Goal: Information Seeking & Learning: Check status

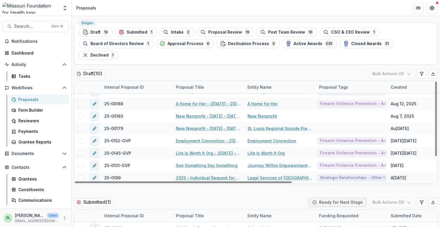
scroll to position [29, 0]
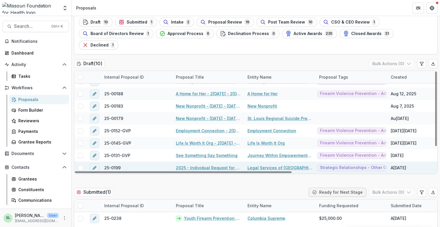
click at [221, 165] on link "2025 - Individual Request for Applications - No Financials" at bounding box center [208, 168] width 65 height 6
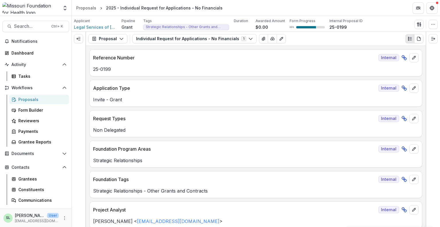
click at [32, 96] on div "Proposals" at bounding box center [41, 99] width 46 height 6
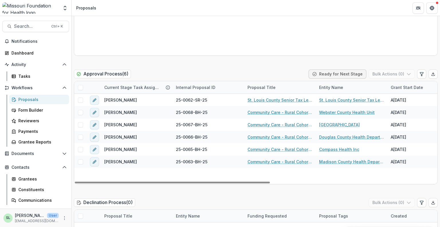
drag, startPoint x: 251, startPoint y: 171, endPoint x: 220, endPoint y: 159, distance: 32.7
click at [207, 183] on div at bounding box center [172, 183] width 195 height 2
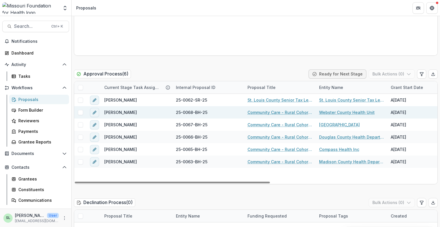
click at [276, 106] on div "Community Care - Rural Cohort Implementation Grant" at bounding box center [280, 112] width 72 height 12
click at [275, 109] on link "Community Care - Rural Cohort Implementation Grant" at bounding box center [280, 112] width 65 height 6
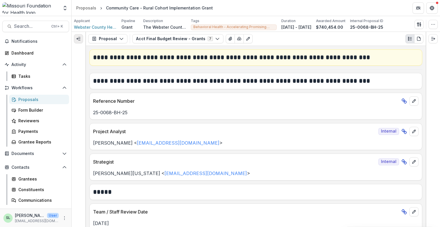
click at [79, 39] on line "Expand left" at bounding box center [78, 39] width 3 height 0
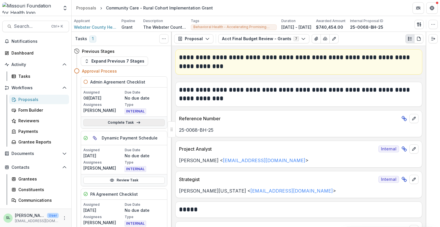
click at [117, 119] on link "Complete Task" at bounding box center [123, 122] width 81 height 7
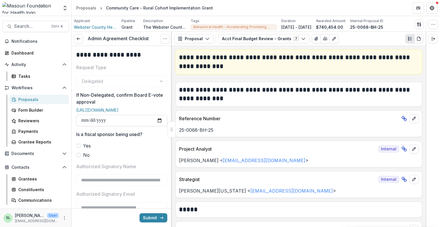
click at [79, 157] on span at bounding box center [78, 155] width 5 height 5
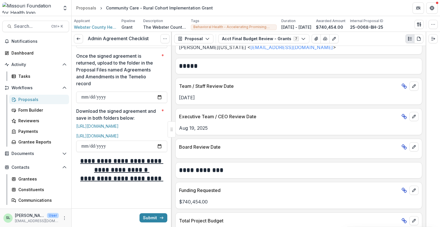
scroll to position [282, 0]
click at [77, 36] on link at bounding box center [78, 38] width 9 height 9
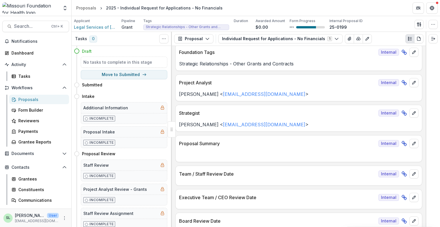
scroll to position [172, 0]
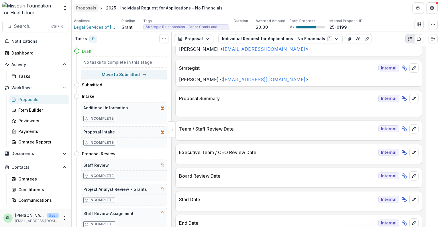
click at [93, 5] on div "Proposals" at bounding box center [86, 8] width 20 height 6
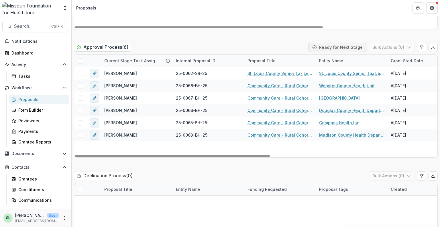
scroll to position [946, 0]
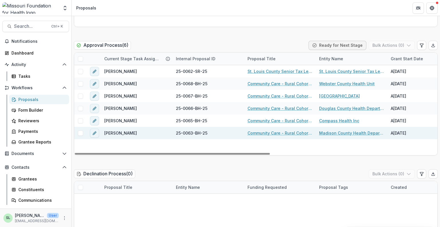
drag, startPoint x: 271, startPoint y: 125, endPoint x: 263, endPoint y: 122, distance: 8.9
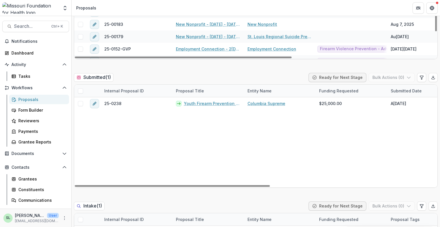
scroll to position [0, 0]
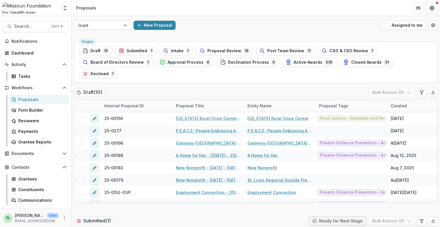
click at [118, 25] on div "Grant" at bounding box center [97, 25] width 46 height 8
click at [220, 19] on div "Grant New Proposal Assigned to me" at bounding box center [256, 25] width 369 height 18
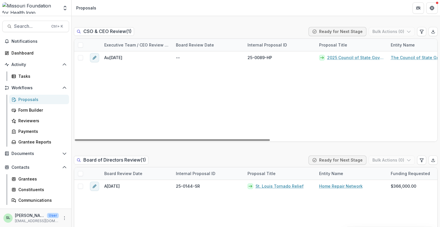
scroll to position [774, 0]
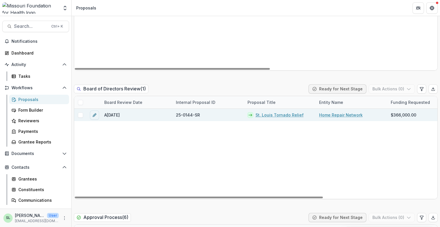
click at [282, 112] on link "St. Louis Tornado Relief" at bounding box center [280, 115] width 48 height 6
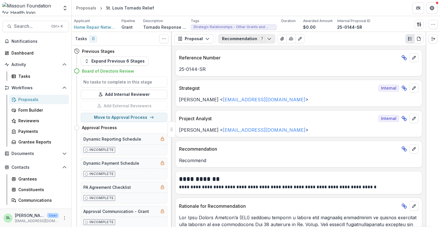
click at [236, 41] on button "Recommendation 7" at bounding box center [247, 38] width 57 height 9
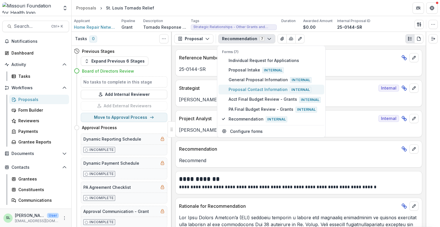
click at [257, 86] on span "Proposal Contact Information Internal" at bounding box center [275, 89] width 92 height 6
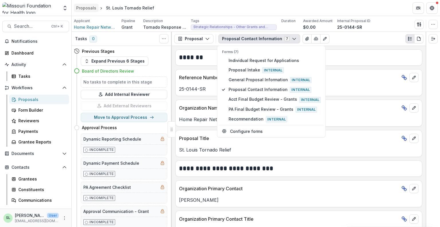
click at [90, 8] on div "Proposals" at bounding box center [86, 8] width 20 height 6
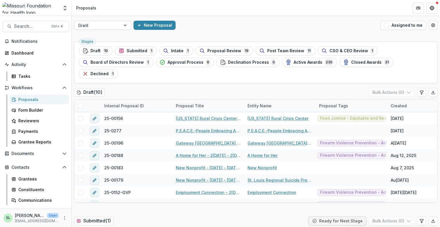
click at [109, 23] on div at bounding box center [97, 25] width 38 height 7
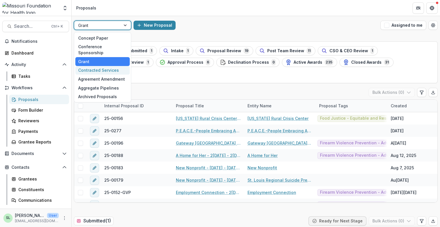
click at [115, 66] on div "Contracted Services" at bounding box center [102, 70] width 54 height 9
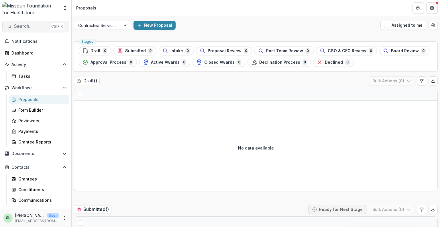
click at [26, 28] on span "Search..." at bounding box center [31, 26] width 34 height 5
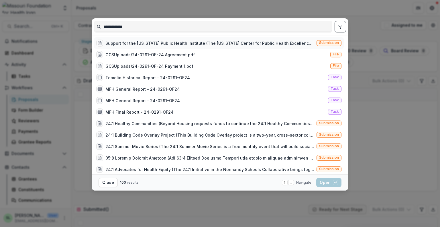
type input "**********"
click at [238, 44] on div "Support for the Missouri Public Health Institute (The Missouri Center for Publi…" at bounding box center [210, 43] width 209 height 6
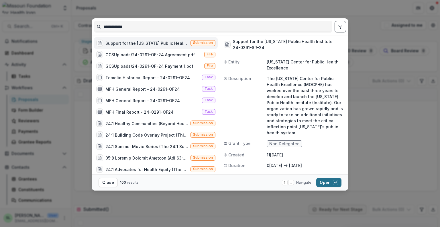
click at [326, 180] on button "Open with enter key" at bounding box center [329, 182] width 25 height 9
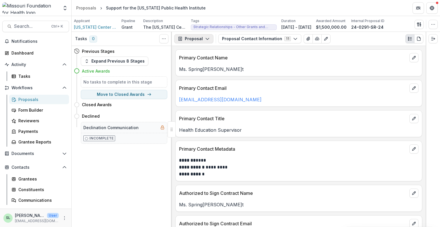
click at [207, 41] on button "Proposal" at bounding box center [193, 38] width 39 height 9
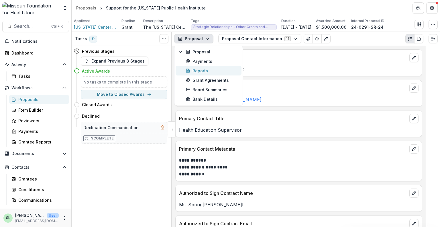
click at [202, 70] on div "Reports" at bounding box center [212, 71] width 52 height 6
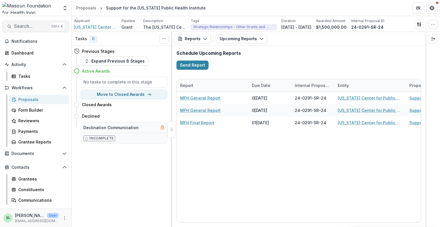
click at [31, 24] on span "Search..." at bounding box center [31, 26] width 34 height 5
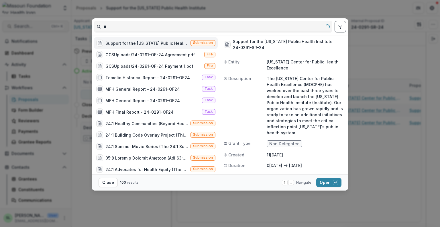
type input "*"
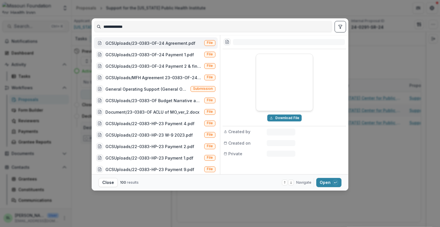
type input "**********"
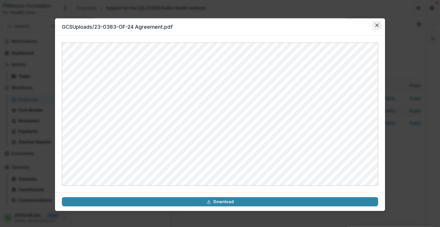
click at [381, 26] on button "Close" at bounding box center [377, 25] width 9 height 9
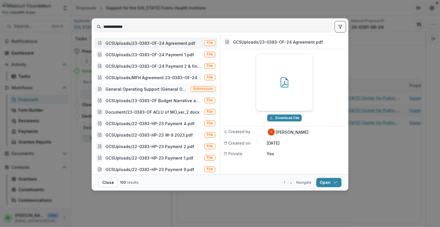
click at [151, 90] on div "General Operating Support (General Operating Support - The ACLU of Missouri is …" at bounding box center [147, 89] width 83 height 6
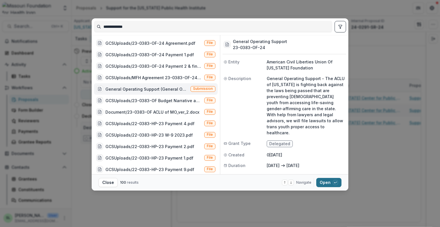
click at [334, 181] on div "button" at bounding box center [335, 182] width 5 height 5
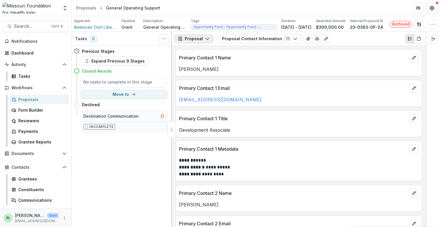
click at [202, 38] on button "Proposal" at bounding box center [193, 38] width 39 height 9
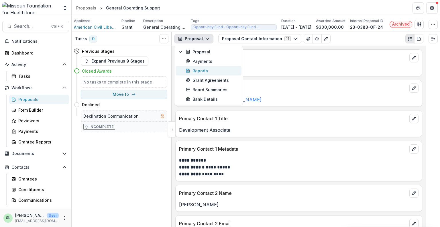
click at [206, 69] on div "Reports" at bounding box center [212, 71] width 52 height 6
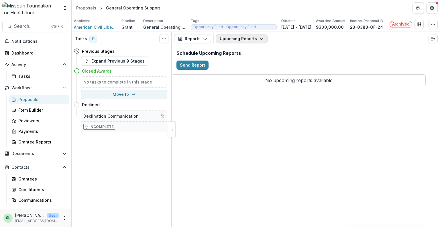
click at [240, 36] on button "Upcoming Reports" at bounding box center [242, 38] width 52 height 9
click at [243, 69] on span "Completed Reports" at bounding box center [253, 70] width 52 height 6
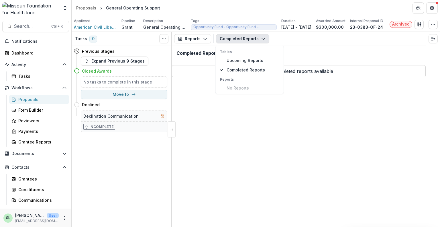
click at [256, 158] on div "Reports Proposal Payments Reports Grant Agreements Board Summaries Bank Details…" at bounding box center [299, 129] width 254 height 195
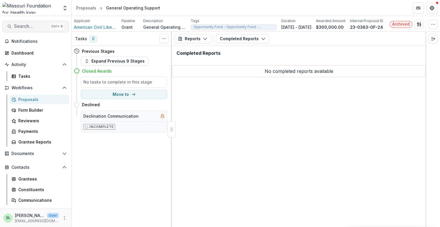
click at [30, 26] on span "Search..." at bounding box center [31, 26] width 34 height 5
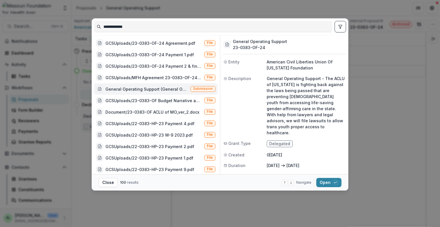
drag, startPoint x: 144, startPoint y: 25, endPoint x: 19, endPoint y: 20, distance: 124.9
click at [31, 22] on div "**********" at bounding box center [220, 113] width 440 height 227
type input "**********"
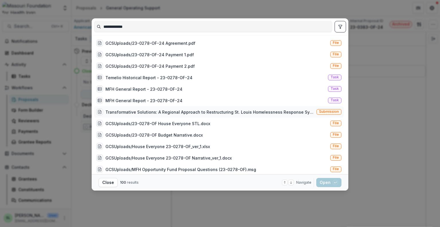
click at [169, 113] on div "Transformative Solutions: A Regional Approach to Restructuring St. Louis Homele…" at bounding box center [210, 112] width 209 height 6
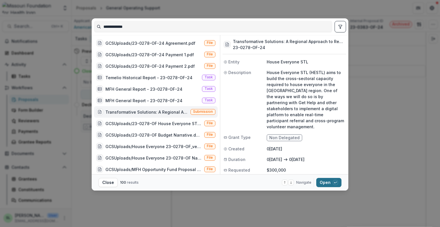
click at [324, 182] on button "Open with enter key" at bounding box center [329, 182] width 25 height 9
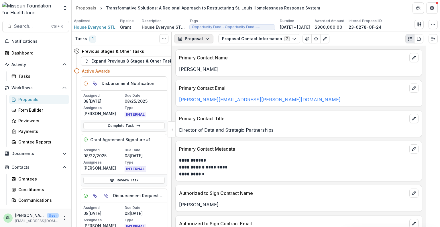
click at [196, 40] on button "Proposal" at bounding box center [193, 38] width 39 height 9
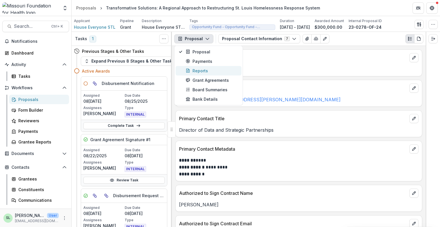
click at [198, 69] on div "Reports" at bounding box center [212, 71] width 52 height 6
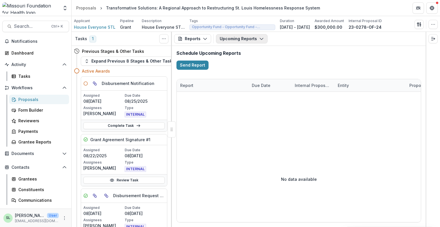
click at [257, 39] on button "Upcoming Reports" at bounding box center [242, 38] width 52 height 9
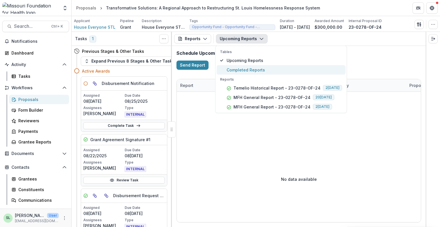
click at [261, 70] on span "Completed Reports" at bounding box center [285, 70] width 116 height 6
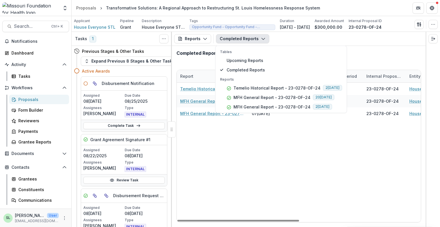
click at [259, 151] on div "Temelio Historical Report - 23-0278-OF-24 06/08/2025 23-0278-OF-24 House Everyo…" at bounding box center [421, 152] width 488 height 139
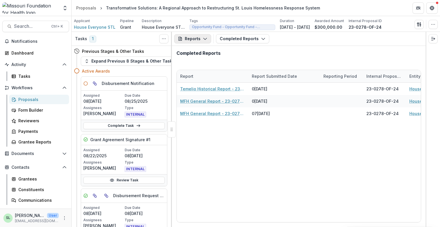
click at [201, 40] on button "Reports" at bounding box center [192, 38] width 37 height 9
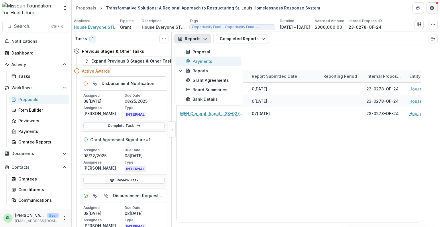
click at [205, 60] on div "Payments" at bounding box center [212, 61] width 52 height 6
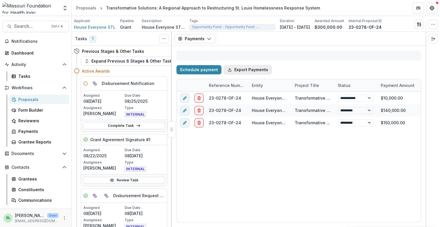
select select "****"
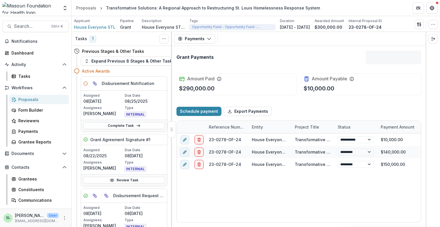
select select "****"
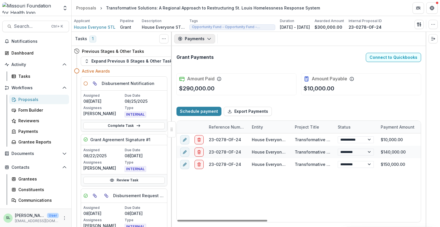
click at [209, 37] on icon "button" at bounding box center [209, 38] width 5 height 5
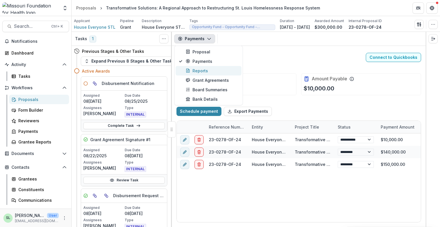
click at [202, 71] on div "Reports" at bounding box center [212, 71] width 52 height 6
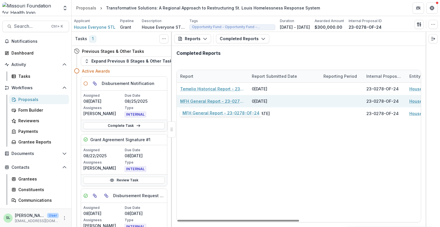
click at [223, 101] on link "MFH General Report - 23-0278-OF-24" at bounding box center [212, 101] width 65 height 6
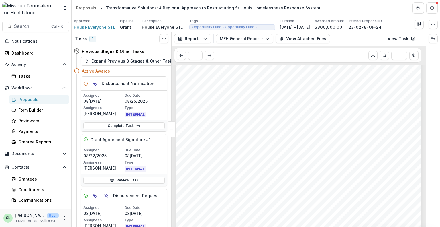
scroll to position [278, 0]
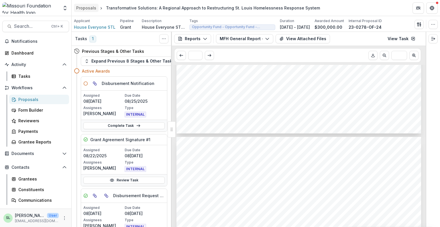
click at [85, 8] on div "Proposals" at bounding box center [86, 8] width 20 height 6
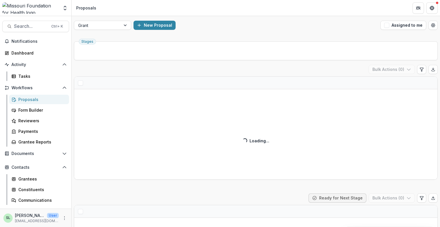
click at [126, 30] on div "Grant New Proposal Assigned to me" at bounding box center [256, 25] width 369 height 18
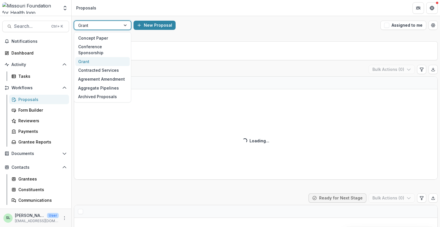
click at [124, 26] on div at bounding box center [126, 25] width 10 height 9
click at [117, 66] on div "Contracted Services" at bounding box center [102, 70] width 54 height 9
click at [122, 26] on div at bounding box center [126, 25] width 10 height 9
click at [227, 21] on div "New Proposal" at bounding box center [256, 25] width 245 height 9
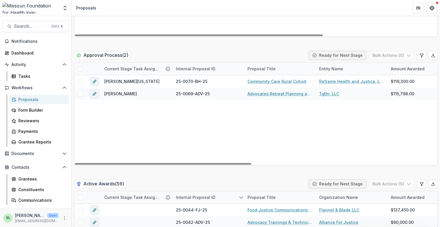
scroll to position [946, 0]
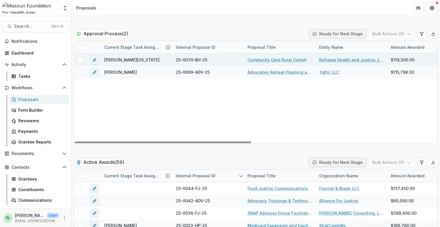
click at [263, 56] on div "Community Care Rural Cohort" at bounding box center [280, 60] width 72 height 12
click at [265, 58] on link "Community Care Rural Cohort" at bounding box center [277, 60] width 59 height 6
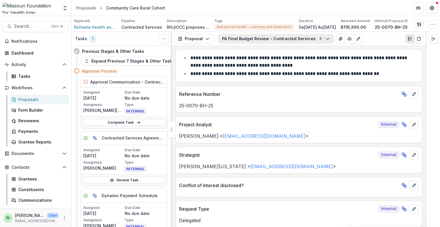
click at [227, 36] on button "PA Final Budget Review - Contracted Services 6" at bounding box center [277, 38] width 116 height 9
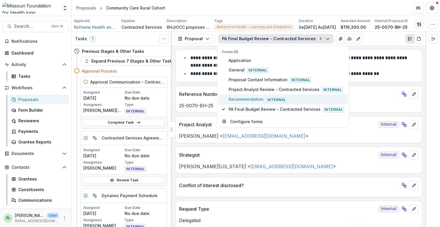
click at [237, 98] on span "Recommendation Internal" at bounding box center [287, 99] width 116 height 6
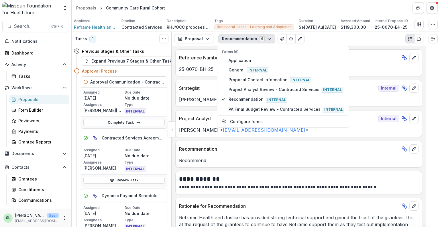
click at [239, 37] on button "Recommendation 6" at bounding box center [247, 38] width 57 height 9
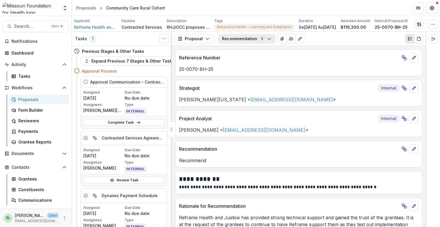
click at [238, 41] on button "Recommendation 6" at bounding box center [247, 38] width 57 height 9
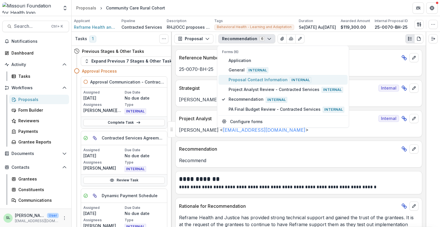
click at [242, 78] on span "Proposal Contact Information Internal" at bounding box center [287, 80] width 116 height 6
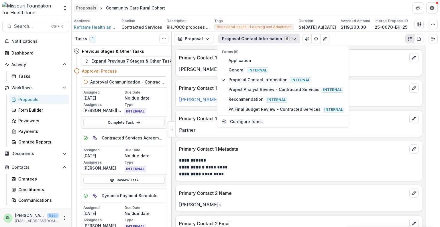
click at [86, 4] on header "Proposals Community Care Rural Cohort" at bounding box center [256, 8] width 369 height 16
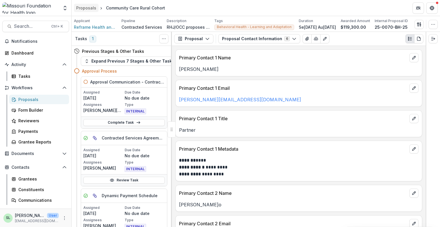
click at [87, 6] on div "Proposals" at bounding box center [86, 8] width 20 height 6
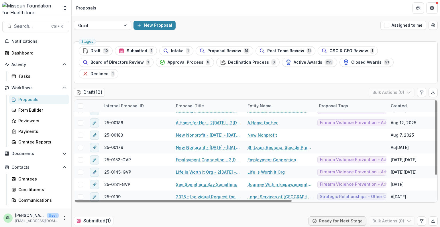
scroll to position [33, 0]
drag, startPoint x: 113, startPoint y: 33, endPoint x: 114, endPoint y: 27, distance: 6.0
click at [113, 32] on div "Grant New Proposal Assigned to me" at bounding box center [256, 25] width 369 height 18
click at [114, 27] on div at bounding box center [97, 25] width 38 height 7
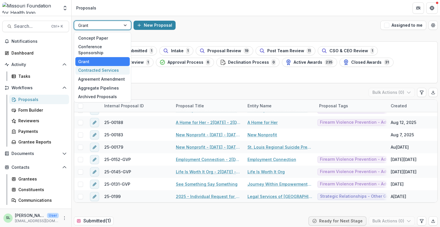
click at [113, 66] on div "Contracted Services" at bounding box center [102, 70] width 54 height 9
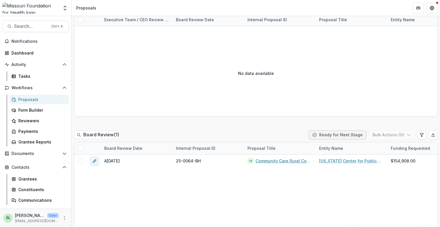
scroll to position [975, 0]
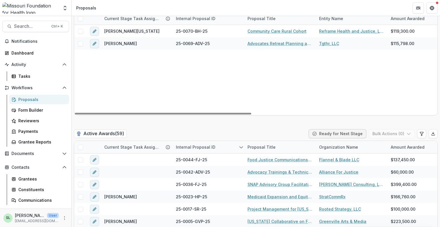
drag, startPoint x: 270, startPoint y: 27, endPoint x: 241, endPoint y: 59, distance: 43.0
click at [236, 67] on div "Brian Washington 25-0070-BH-25 Community Care Rural Cohort Reframe Health and J…" at bounding box center [446, 70] width 744 height 90
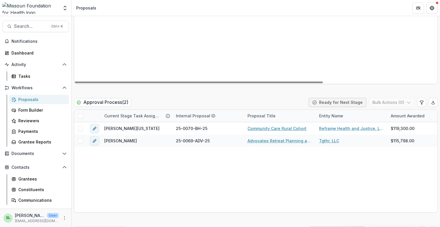
scroll to position [889, 0]
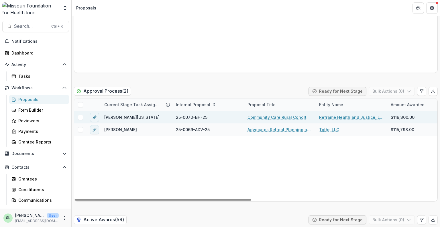
click at [286, 117] on link "Community Care Rural Cohort" at bounding box center [277, 117] width 59 height 6
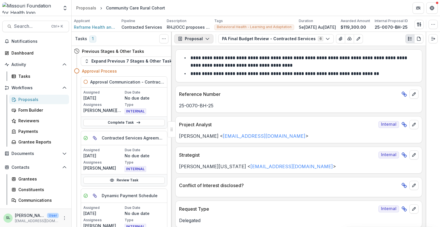
click at [200, 40] on button "Proposal" at bounding box center [193, 38] width 39 height 9
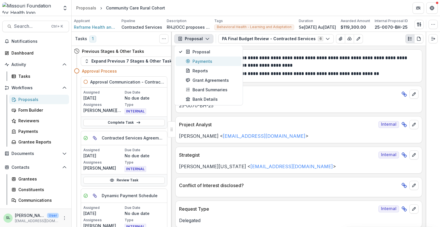
click at [198, 60] on div "Payments" at bounding box center [212, 61] width 52 height 6
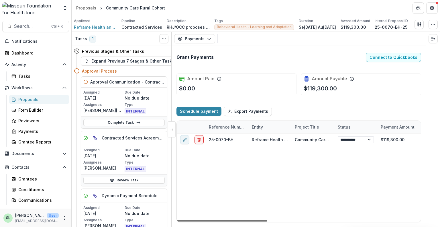
drag, startPoint x: 242, startPoint y: 220, endPoint x: 200, endPoint y: 217, distance: 41.9
click at [200, 220] on div at bounding box center [223, 221] width 90 height 2
drag, startPoint x: 264, startPoint y: 221, endPoint x: 226, endPoint y: 211, distance: 39.4
click at [229, 220] on div at bounding box center [223, 221] width 90 height 2
click at [207, 38] on icon "button" at bounding box center [209, 38] width 5 height 5
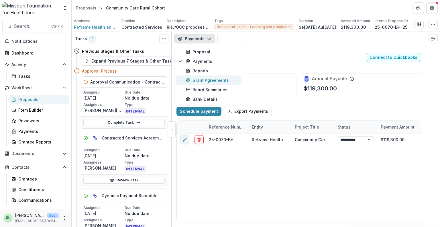
click at [207, 81] on div "Grant Agreements" at bounding box center [212, 80] width 52 height 6
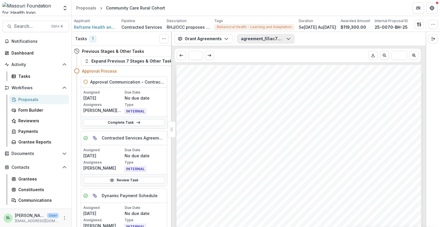
click at [266, 35] on button "agreement_55ac7546-591f-4965-855d-318d2f4e9284.pdf" at bounding box center [265, 38] width 57 height 9
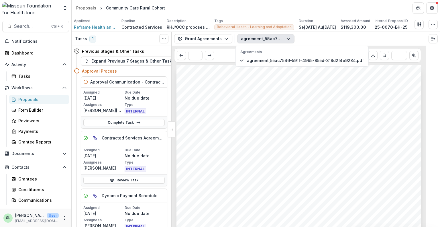
click at [266, 35] on button "agreement_55ac7546-591f-4965-855d-318d2f4e9284.pdf" at bounding box center [265, 38] width 57 height 9
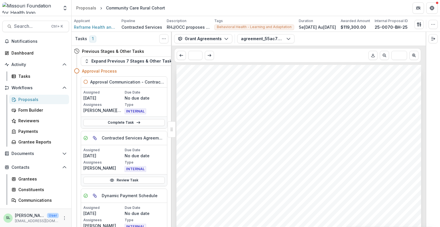
click at [34, 97] on div "Proposals" at bounding box center [41, 99] width 46 height 6
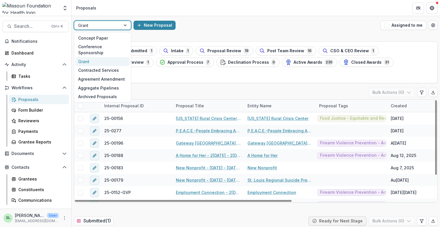
click at [122, 26] on div at bounding box center [126, 25] width 10 height 9
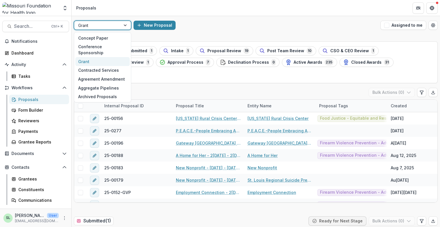
click at [110, 57] on div "Grant" at bounding box center [102, 61] width 54 height 9
click at [109, 26] on div at bounding box center [97, 25] width 38 height 7
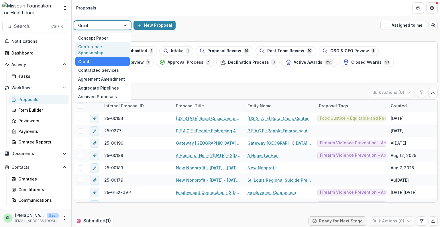
click at [110, 47] on div "Conference Sponsorship" at bounding box center [102, 49] width 54 height 15
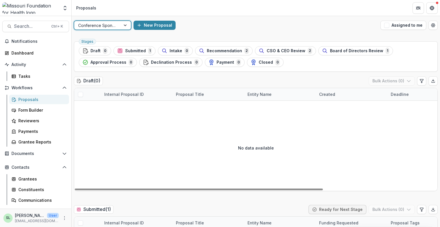
click at [91, 21] on div "Conference Sponsorship New Proposal Assigned to me" at bounding box center [256, 25] width 369 height 18
click at [95, 22] on div at bounding box center [97, 25] width 38 height 7
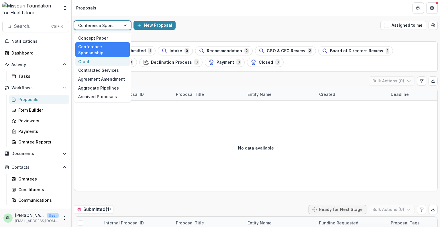
click at [92, 57] on div "Grant" at bounding box center [102, 61] width 54 height 9
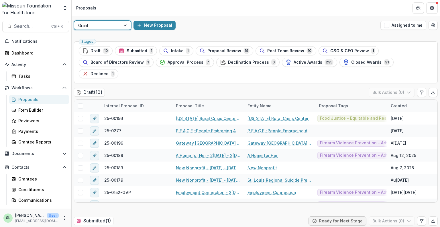
click at [93, 23] on div at bounding box center [97, 25] width 38 height 7
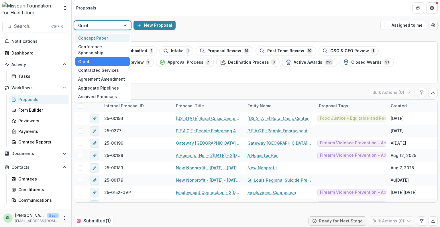
click at [223, 7] on header "Proposals" at bounding box center [256, 8] width 369 height 16
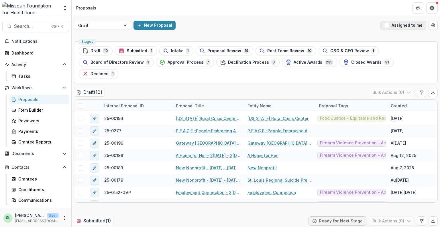
click at [399, 24] on button "Assigned to me" at bounding box center [404, 25] width 46 height 9
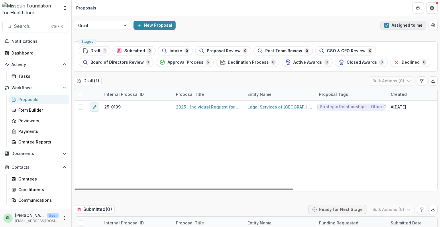
click at [392, 28] on button "Assigned to me" at bounding box center [404, 25] width 46 height 9
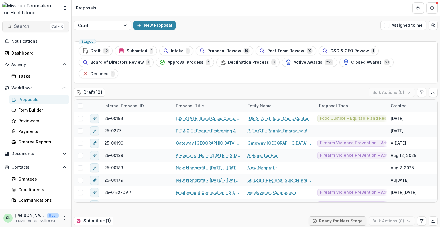
click at [34, 27] on span "Search..." at bounding box center [31, 26] width 34 height 5
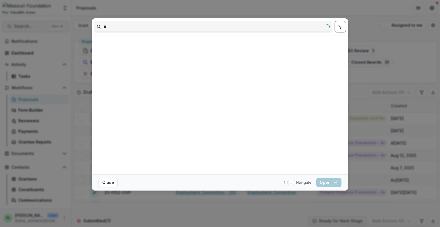
type input "*"
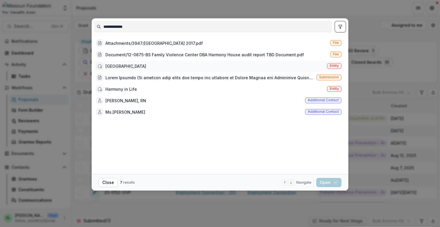
type input "**********"
click at [335, 64] on span "Entity" at bounding box center [334, 66] width 9 height 4
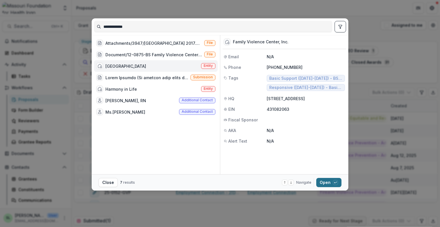
click at [327, 186] on button "Open with enter key" at bounding box center [329, 182] width 25 height 9
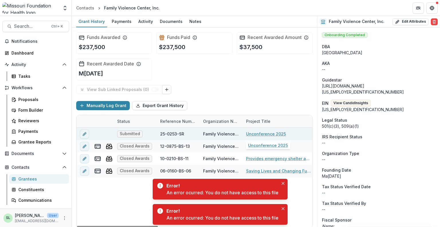
click at [267, 134] on link "Unconference 2025" at bounding box center [266, 134] width 40 height 6
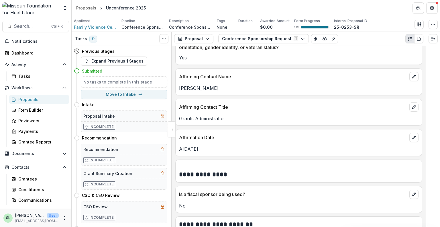
scroll to position [1434, 0]
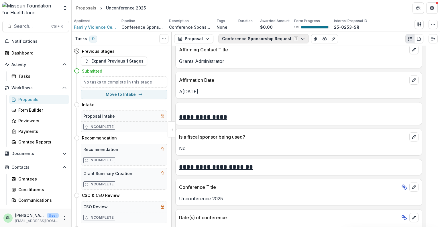
click at [266, 38] on button "Conference Sponsorship Request 1" at bounding box center [264, 38] width 91 height 9
click at [90, 9] on div "Proposals" at bounding box center [86, 8] width 20 height 6
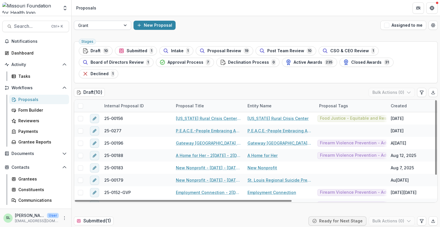
click at [124, 26] on div at bounding box center [126, 25] width 10 height 9
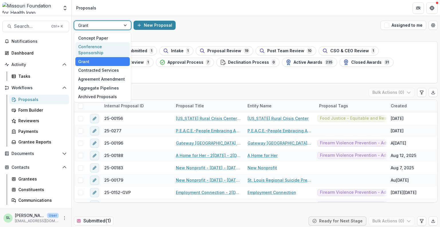
click at [117, 46] on div "Conference Sponsorship" at bounding box center [102, 49] width 54 height 15
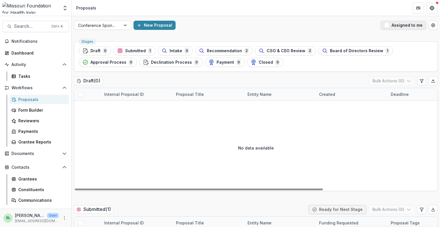
click at [396, 24] on button "Assigned to me" at bounding box center [404, 25] width 46 height 9
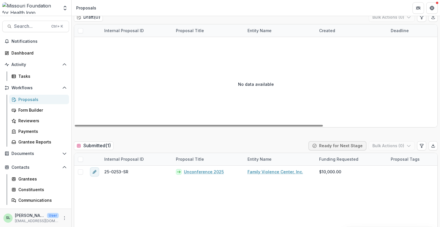
scroll to position [143, 0]
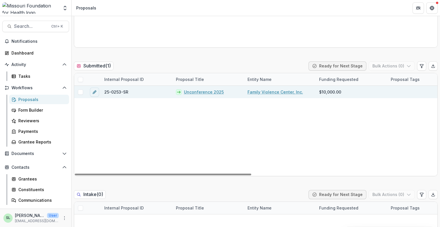
click at [204, 89] on link "Unconference 2025" at bounding box center [204, 92] width 40 height 6
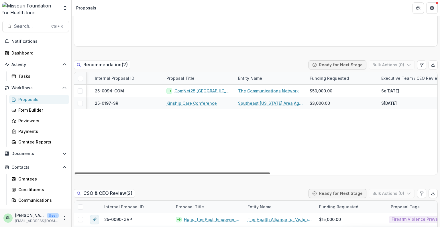
scroll to position [0, 155]
drag, startPoint x: 258, startPoint y: 173, endPoint x: 342, endPoint y: 179, distance: 83.9
click at [270, 174] on div at bounding box center [172, 173] width 195 height 2
click at [227, 173] on div at bounding box center [172, 173] width 195 height 2
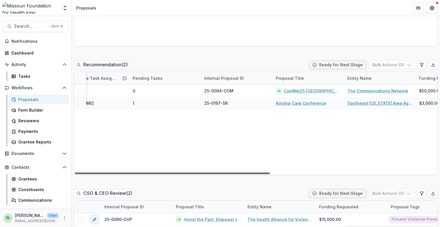
scroll to position [0, 0]
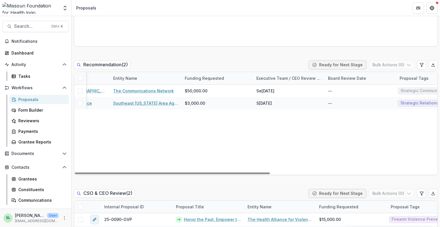
drag, startPoint x: 227, startPoint y: 173, endPoint x: 250, endPoint y: 157, distance: 28.2
click at [270, 173] on div at bounding box center [172, 173] width 195 height 2
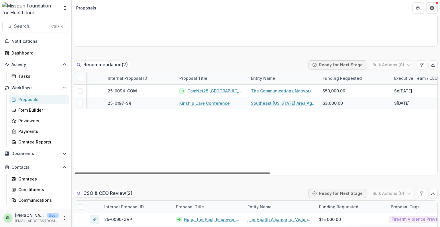
drag, startPoint x: 287, startPoint y: 173, endPoint x: 209, endPoint y: 170, distance: 78.6
click at [213, 173] on div at bounding box center [172, 173] width 195 height 2
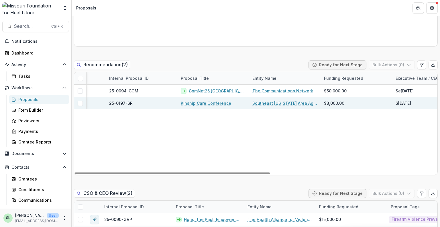
click at [205, 102] on link "Kinship Care Conference" at bounding box center [206, 103] width 50 height 6
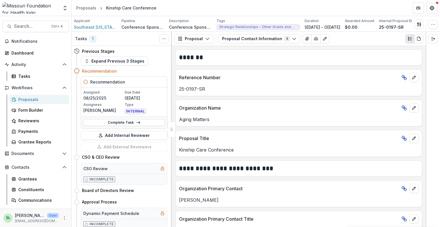
click at [24, 95] on link "Proposals" at bounding box center [39, 99] width 60 height 9
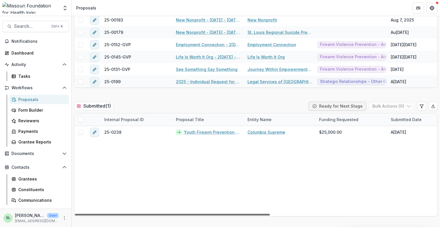
drag, startPoint x: 252, startPoint y: 203, endPoint x: 145, endPoint y: 211, distance: 107.3
click at [145, 214] on div at bounding box center [172, 215] width 195 height 2
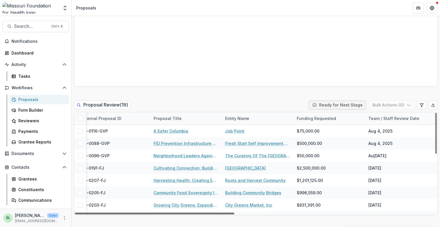
scroll to position [0, 246]
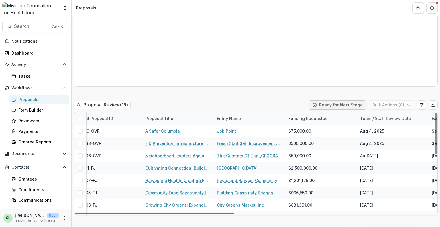
drag, startPoint x: 222, startPoint y: 202, endPoint x: 330, endPoint y: 206, distance: 108.2
click at [235, 213] on div at bounding box center [155, 214] width 160 height 2
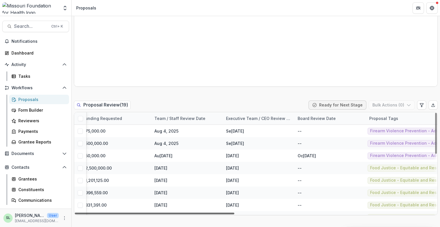
scroll to position [0, 453]
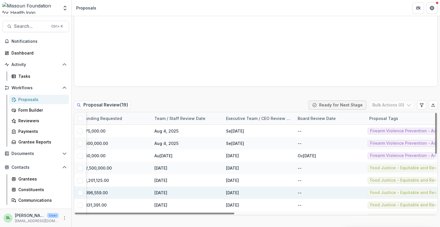
drag, startPoint x: 321, startPoint y: 202, endPoint x: 421, endPoint y: 181, distance: 102.5
click at [235, 213] on div at bounding box center [155, 214] width 160 height 2
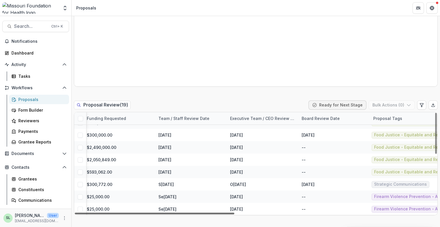
scroll to position [144, 453]
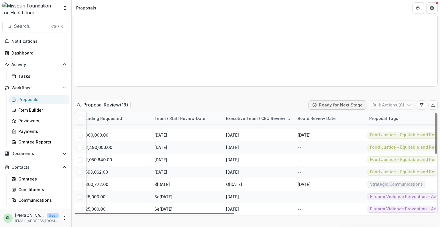
drag, startPoint x: 380, startPoint y: 202, endPoint x: 390, endPoint y: 206, distance: 10.8
click at [235, 213] on div at bounding box center [155, 214] width 160 height 2
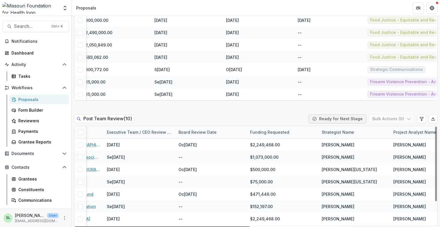
scroll to position [0, 381]
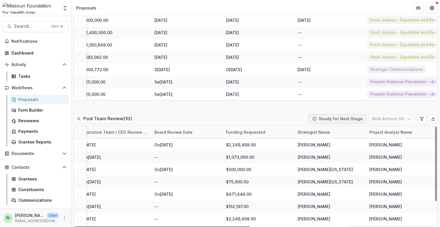
drag, startPoint x: 238, startPoint y: 215, endPoint x: 429, endPoint y: 216, distance: 191.0
click at [250, 226] on div at bounding box center [162, 227] width 175 height 2
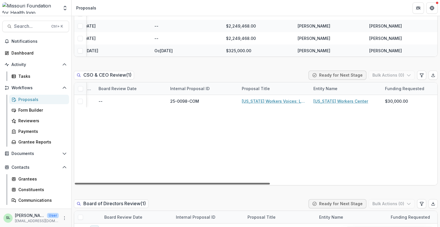
scroll to position [0, 0]
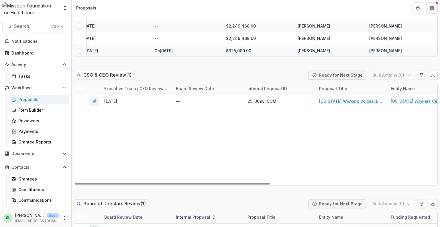
drag, startPoint x: 186, startPoint y: 171, endPoint x: 181, endPoint y: 154, distance: 17.5
click at [137, 183] on div at bounding box center [172, 184] width 195 height 2
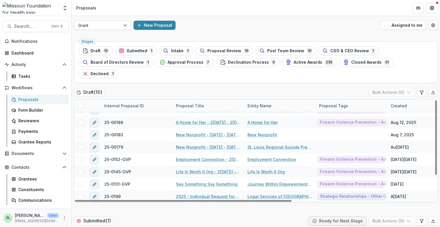
click at [118, 25] on div "Grant" at bounding box center [97, 25] width 46 height 8
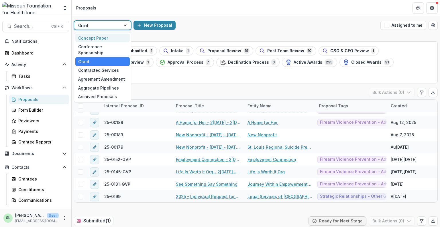
click at [117, 37] on div "Concept Paper" at bounding box center [102, 38] width 54 height 9
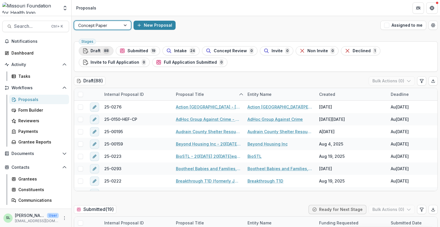
click at [99, 52] on span "Draft" at bounding box center [96, 50] width 10 height 5
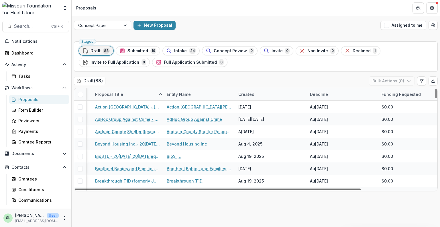
scroll to position [0, 93]
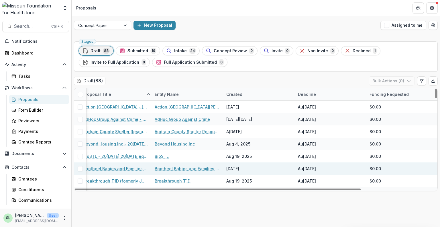
drag, startPoint x: 349, startPoint y: 187, endPoint x: 435, endPoint y: 171, distance: 86.9
click at [361, 188] on div at bounding box center [218, 189] width 286 height 2
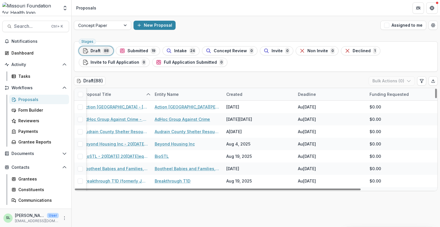
click at [236, 93] on div "Created" at bounding box center [234, 94] width 23 height 6
click at [249, 125] on button "Sort Descending" at bounding box center [258, 128] width 69 height 9
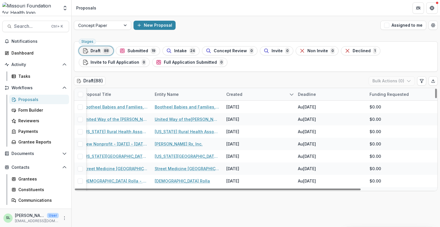
click at [274, 81] on div "Draft ( 88 ) Bulk Actions ( 0 )" at bounding box center [256, 81] width 364 height 11
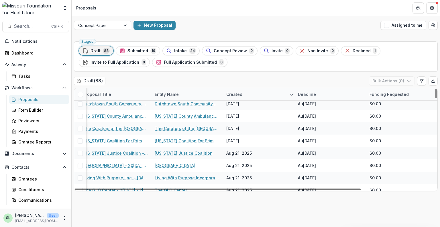
scroll to position [287, 0]
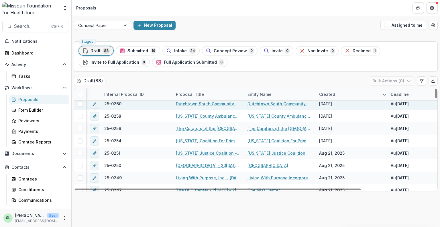
drag, startPoint x: 266, startPoint y: 190, endPoint x: 77, endPoint y: 106, distance: 207.2
click at [94, 188] on div at bounding box center [218, 189] width 286 height 2
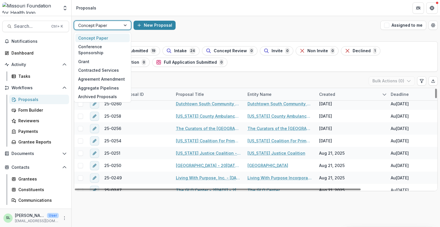
click at [111, 28] on div at bounding box center [97, 25] width 38 height 7
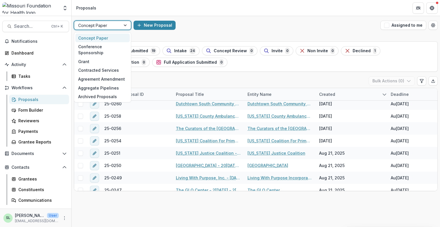
click at [114, 35] on div "Concept Paper" at bounding box center [102, 38] width 54 height 9
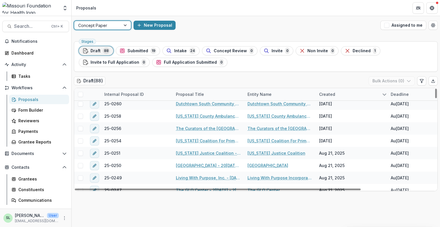
click at [118, 23] on div "Concept Paper" at bounding box center [97, 25] width 46 height 8
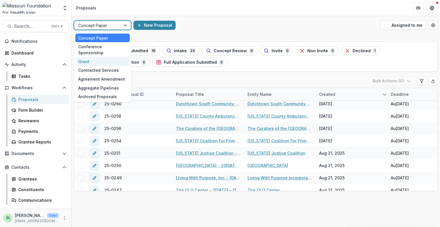
click at [100, 57] on div "Grant" at bounding box center [102, 61] width 54 height 9
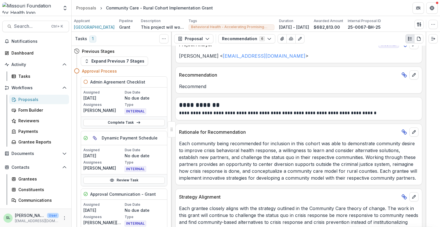
scroll to position [85, 0]
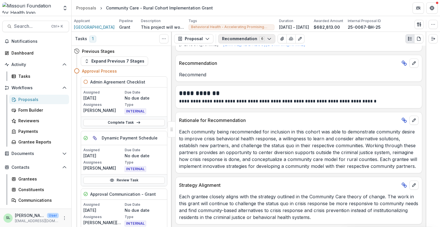
click at [254, 35] on button "Recommendation 6" at bounding box center [247, 38] width 57 height 9
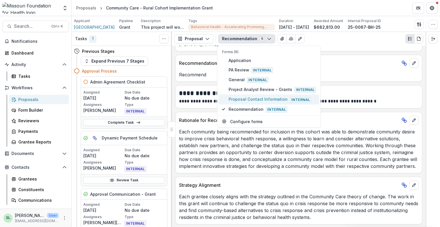
click at [250, 98] on span "Proposal Contact Information Internal" at bounding box center [272, 99] width 87 height 6
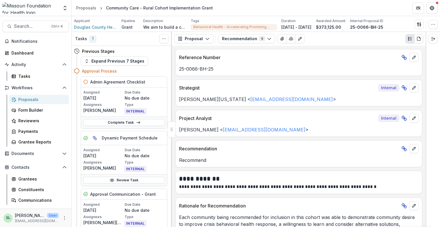
scroll to position [29, 0]
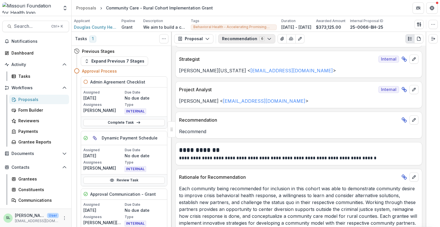
click at [231, 41] on button "Recommendation 6" at bounding box center [247, 38] width 57 height 9
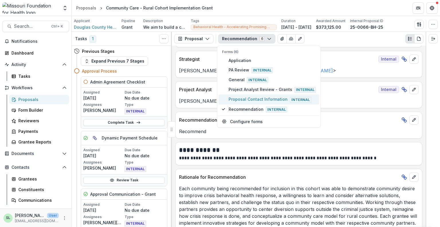
click at [240, 98] on span "Proposal Contact Information Internal" at bounding box center [272, 99] width 87 height 6
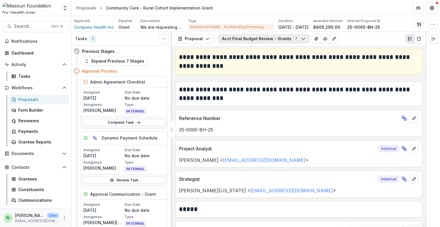
click at [248, 42] on button "Acct Final Budget Review - Grants 7" at bounding box center [264, 38] width 91 height 9
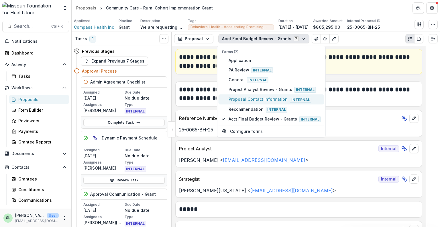
click at [251, 100] on span "Proposal Contact Information Internal" at bounding box center [275, 99] width 92 height 6
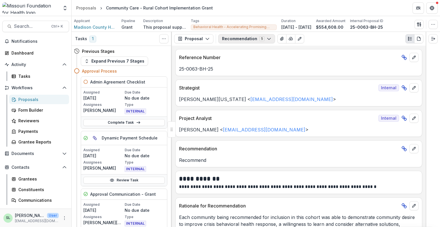
click at [244, 40] on button "Recommendation 5" at bounding box center [247, 38] width 57 height 9
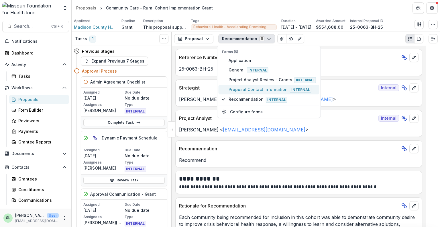
click at [253, 89] on span "Proposal Contact Information Internal" at bounding box center [272, 89] width 87 height 6
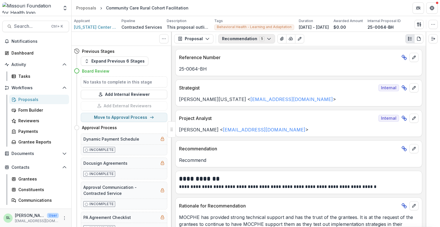
click at [237, 40] on button "Recommendation 5" at bounding box center [247, 38] width 57 height 9
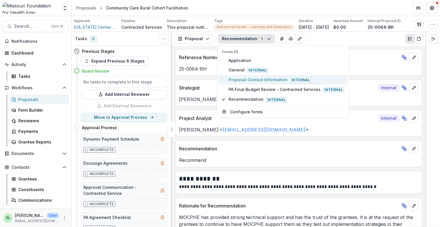
click at [240, 81] on span "Proposal Contact Information Internal" at bounding box center [287, 80] width 116 height 6
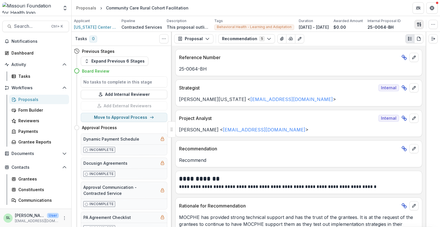
click at [416, 28] on button "button" at bounding box center [419, 24] width 9 height 9
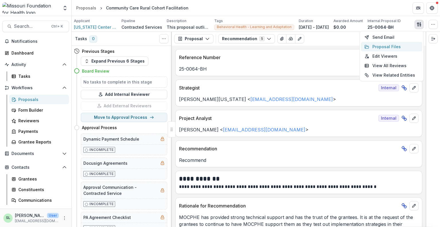
click at [386, 48] on button "Proposal Files" at bounding box center [391, 46] width 61 height 9
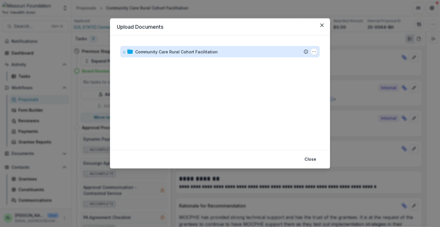
click at [165, 53] on div "Community Care Rural Cohort Facilitation" at bounding box center [176, 52] width 83 height 6
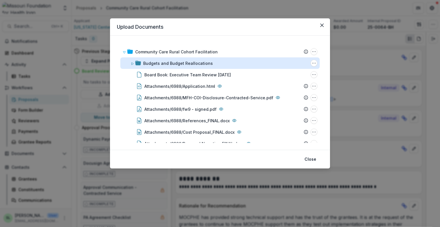
click at [153, 63] on div "Budgets and Budget Reallocations" at bounding box center [178, 63] width 70 height 6
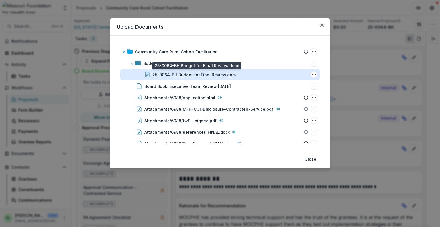
click at [180, 73] on div "25-0064-BH Budget for Final Review.docx" at bounding box center [195, 75] width 84 height 6
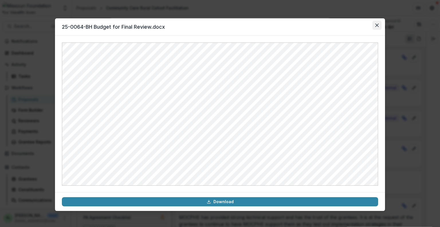
click at [376, 27] on button "Close" at bounding box center [377, 25] width 9 height 9
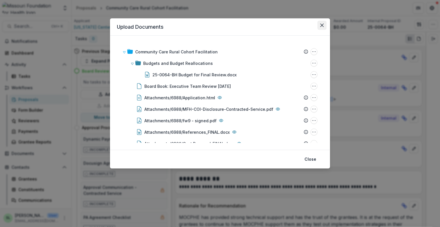
click at [321, 25] on icon "Close" at bounding box center [322, 25] width 3 height 3
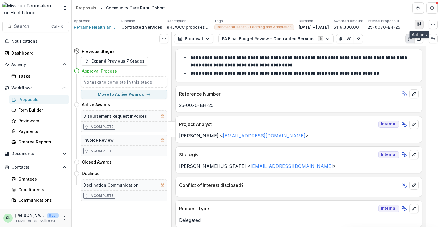
click at [422, 25] on button "button" at bounding box center [419, 24] width 9 height 9
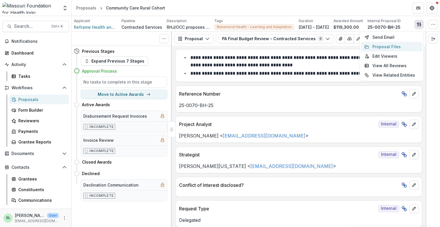
click at [392, 47] on button "Proposal Files" at bounding box center [391, 46] width 61 height 9
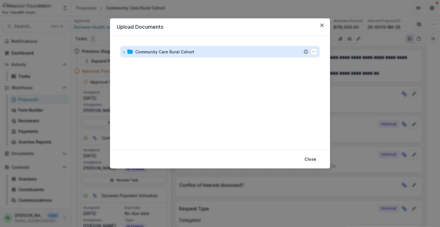
click at [181, 51] on div "Community Care Rural Cohort" at bounding box center [164, 52] width 59 height 6
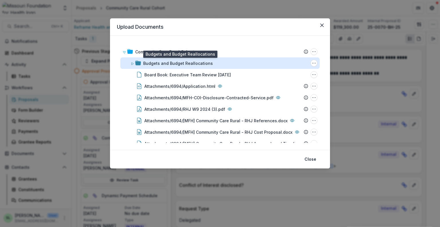
click at [186, 64] on div "Budgets and Budget Reallocations" at bounding box center [178, 63] width 70 height 6
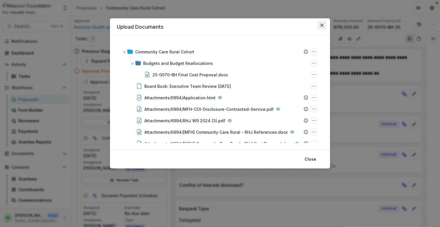
click at [323, 25] on icon "Close" at bounding box center [322, 25] width 3 height 3
